Goal: Task Accomplishment & Management: Use online tool/utility

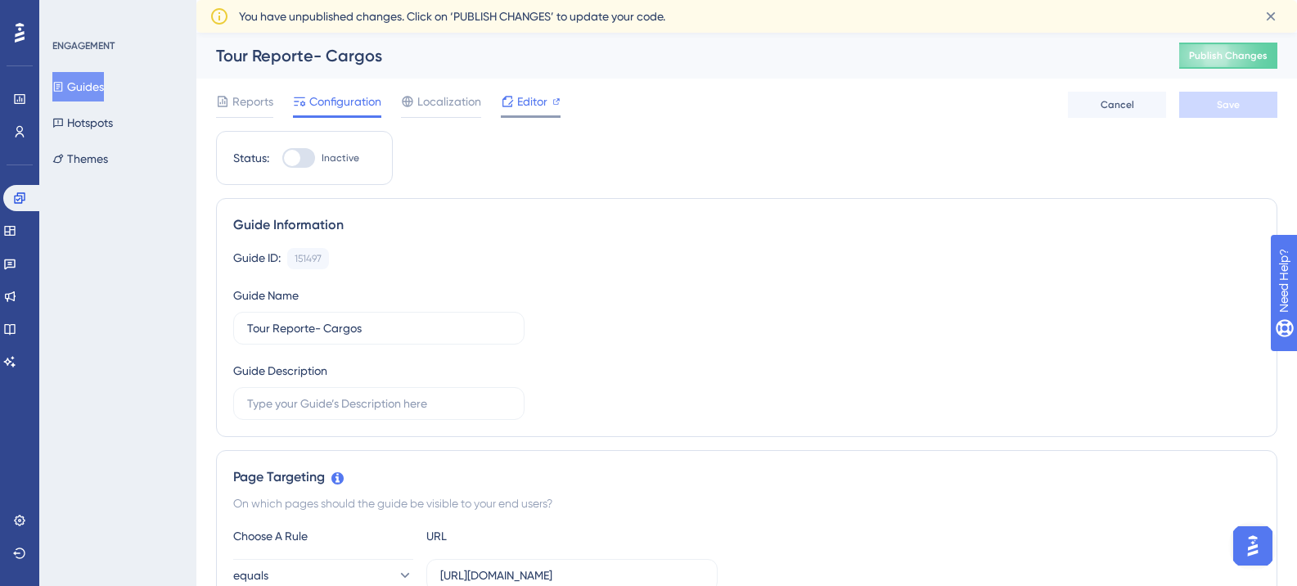
click at [534, 94] on span "Editor" at bounding box center [532, 102] width 30 height 20
